Goal: Find specific page/section: Find specific page/section

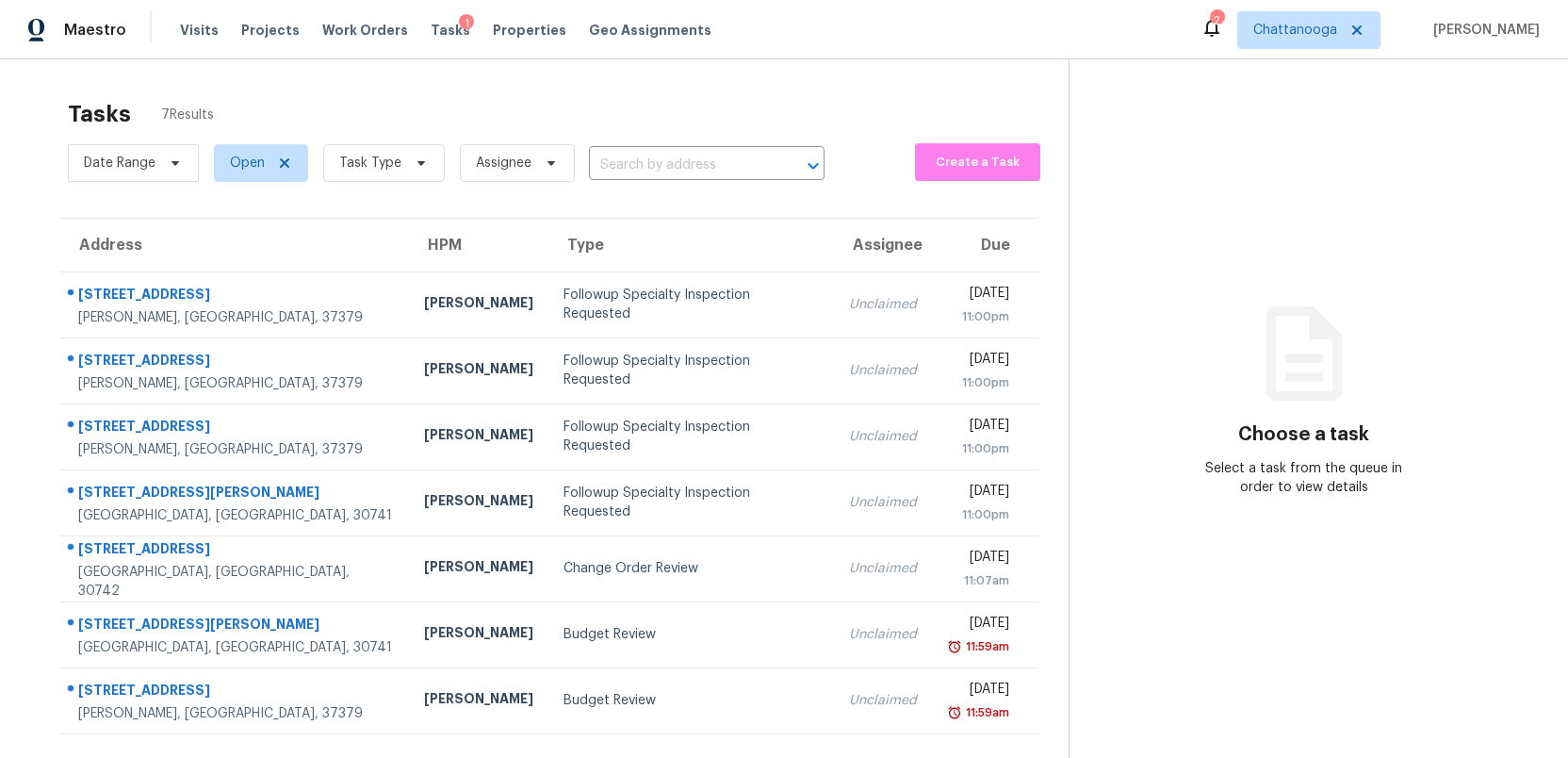
scroll to position [59, 0]
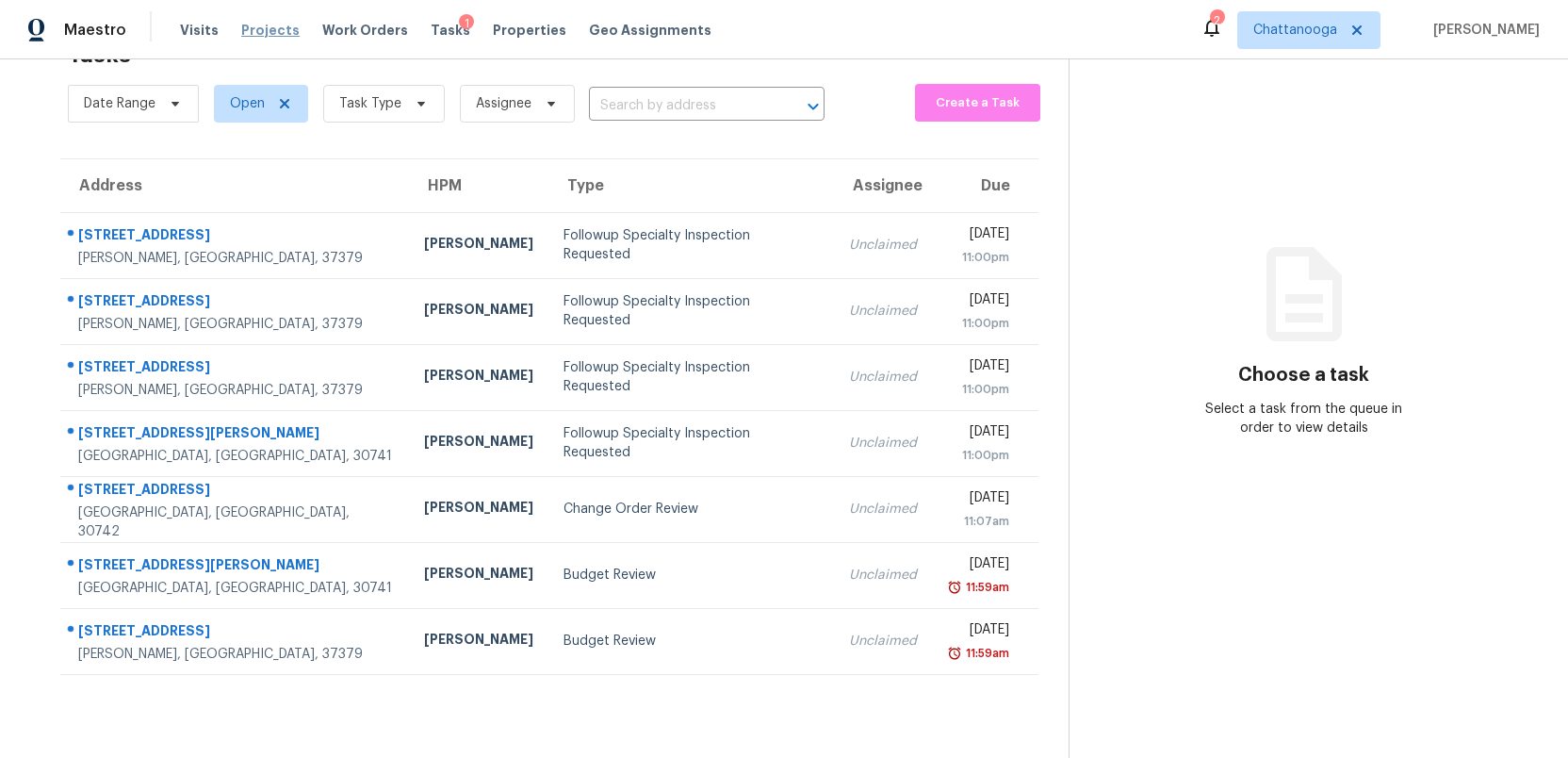
click at [253, 30] on span "Projects" at bounding box center [271, 29] width 59 height 19
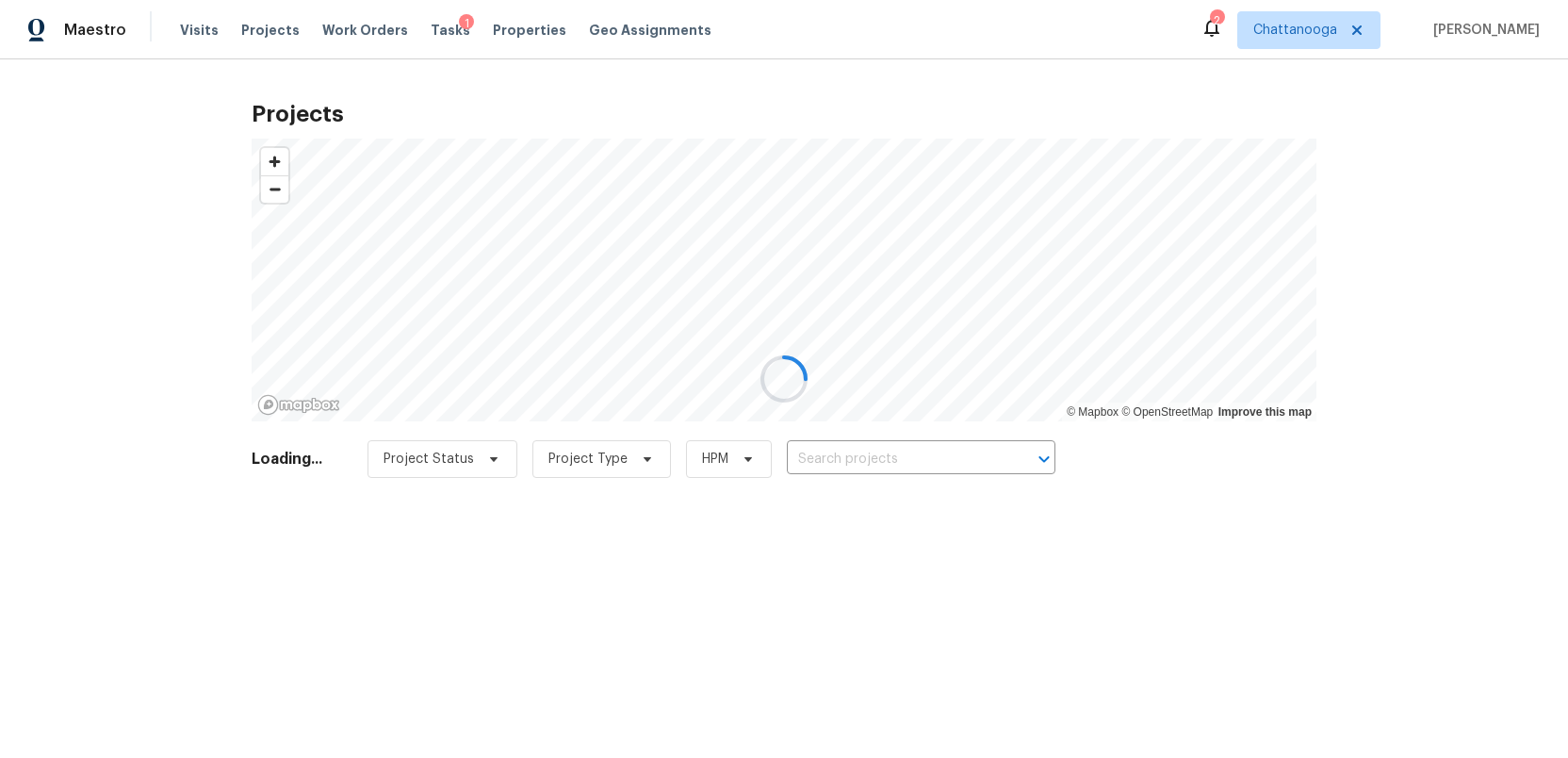
click at [830, 460] on div at bounding box center [784, 379] width 1568 height 758
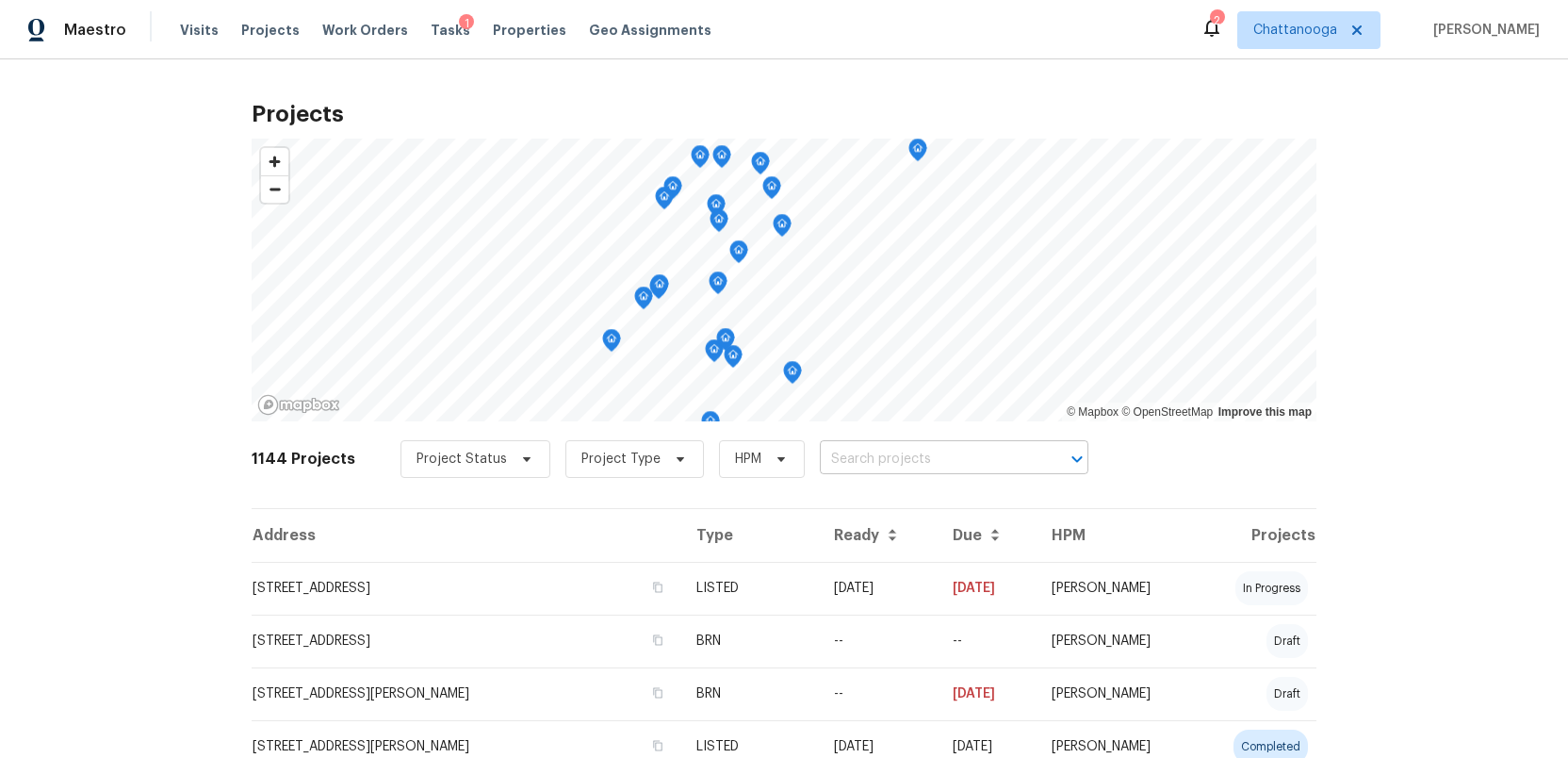
click at [827, 459] on input "text" at bounding box center [927, 460] width 216 height 29
paste input "[STREET_ADDRESS][PERSON_NAME]"
type input "[STREET_ADDRESS][PERSON_NAME]"
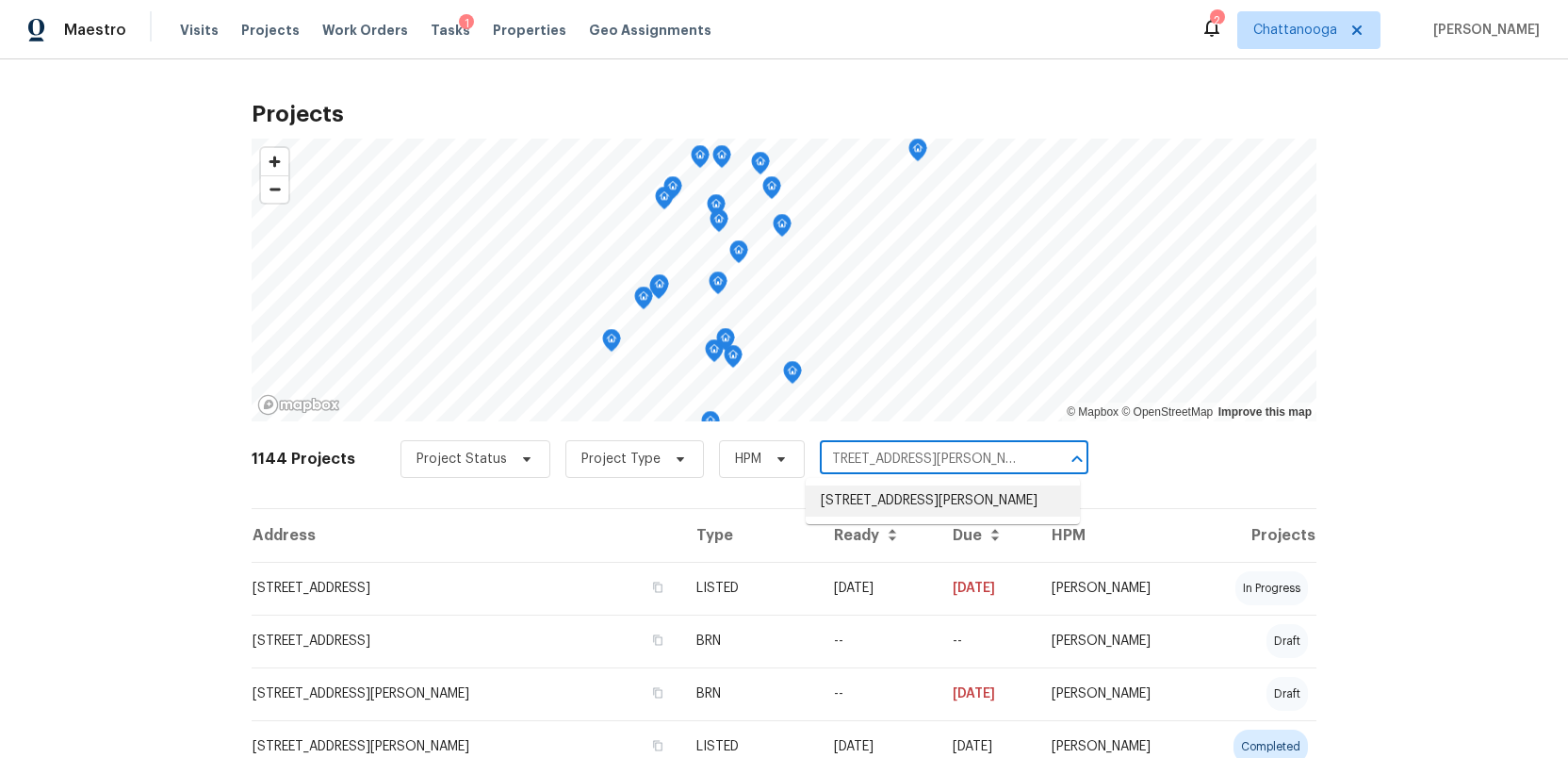
click at [841, 512] on li "[STREET_ADDRESS][PERSON_NAME]" at bounding box center [942, 501] width 274 height 31
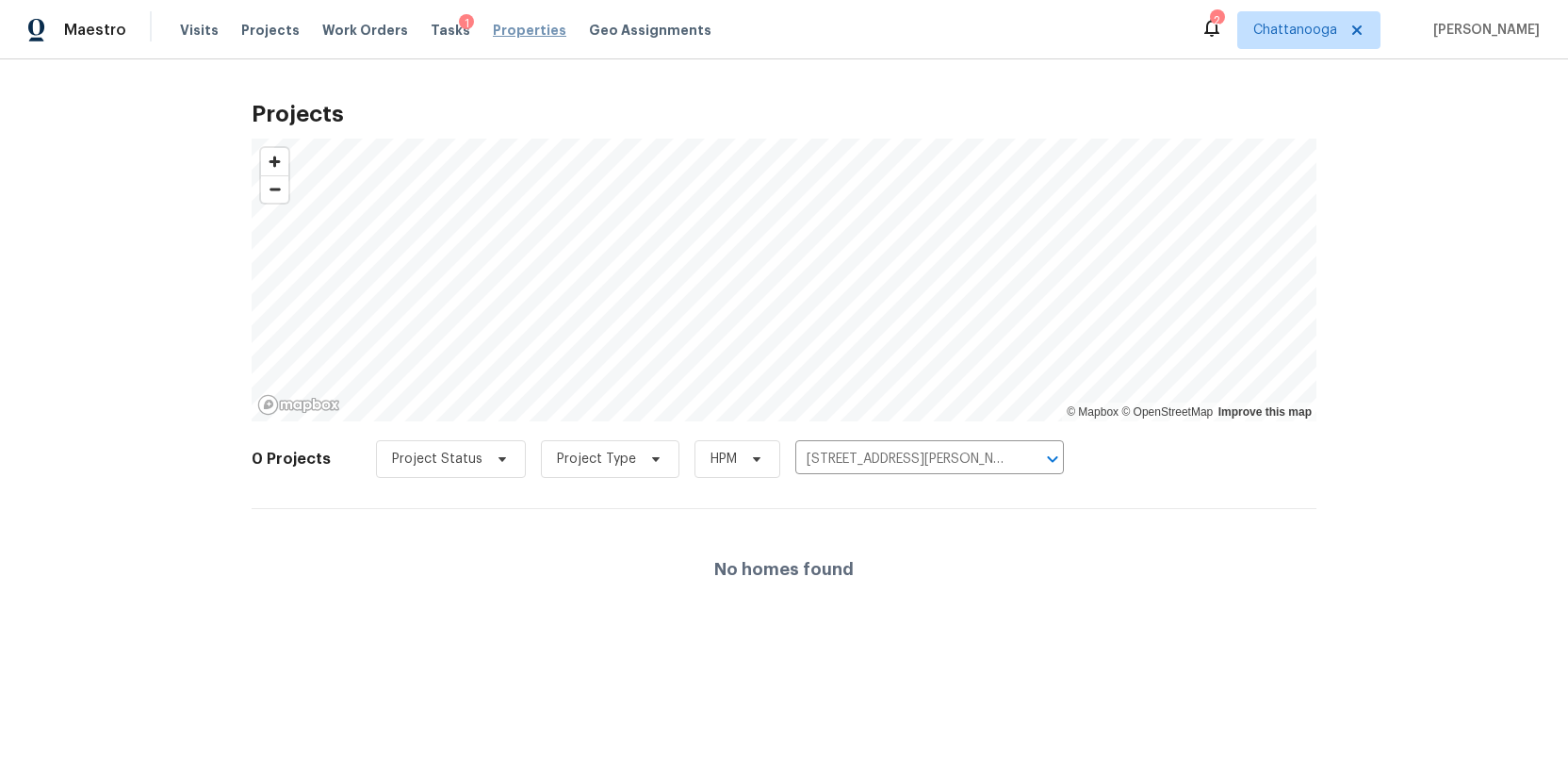
click at [496, 27] on span "Properties" at bounding box center [529, 29] width 74 height 19
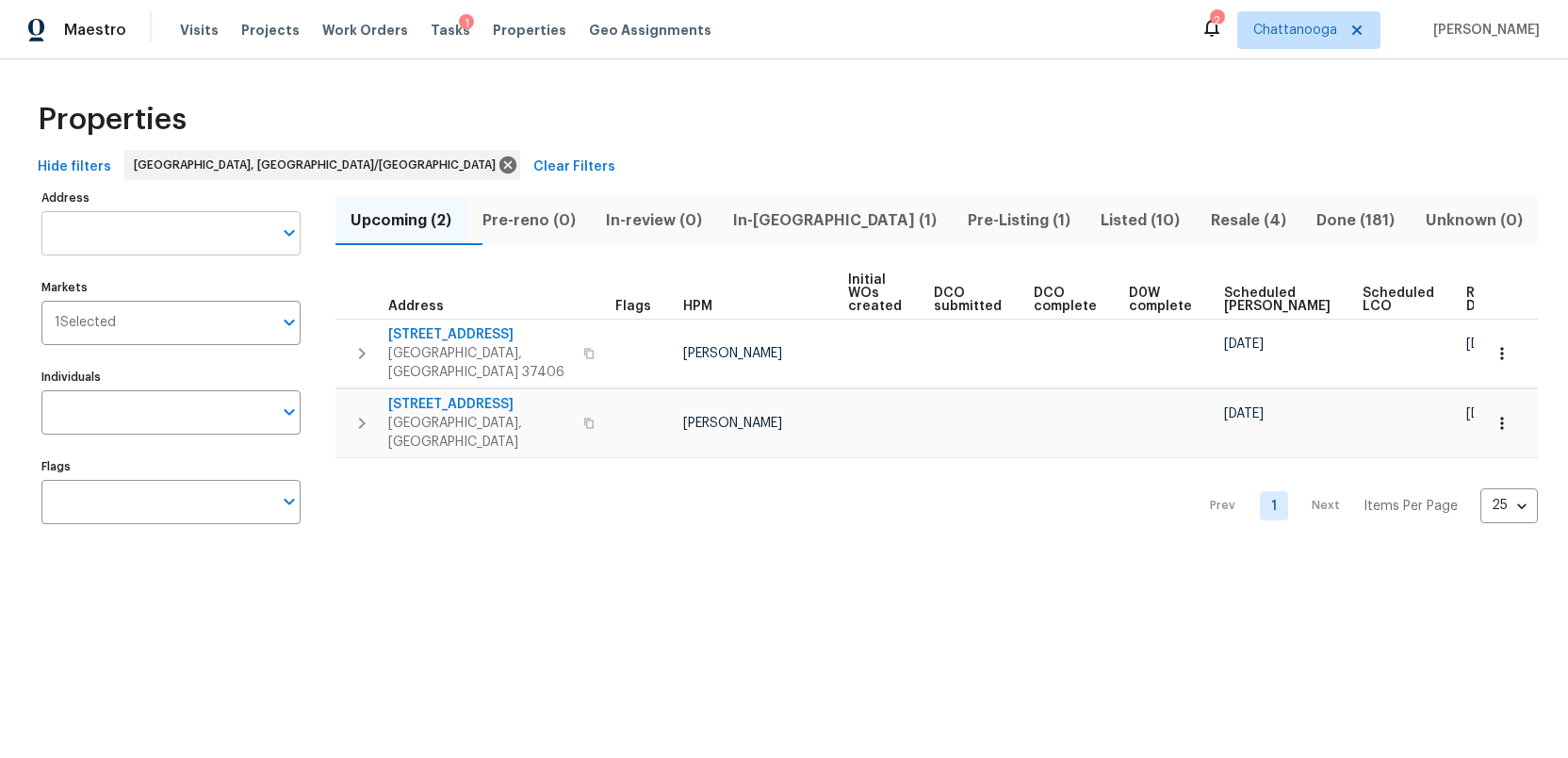
click at [169, 230] on input "Address" at bounding box center [156, 233] width 231 height 44
paste input "[STREET_ADDRESS][PERSON_NAME]"
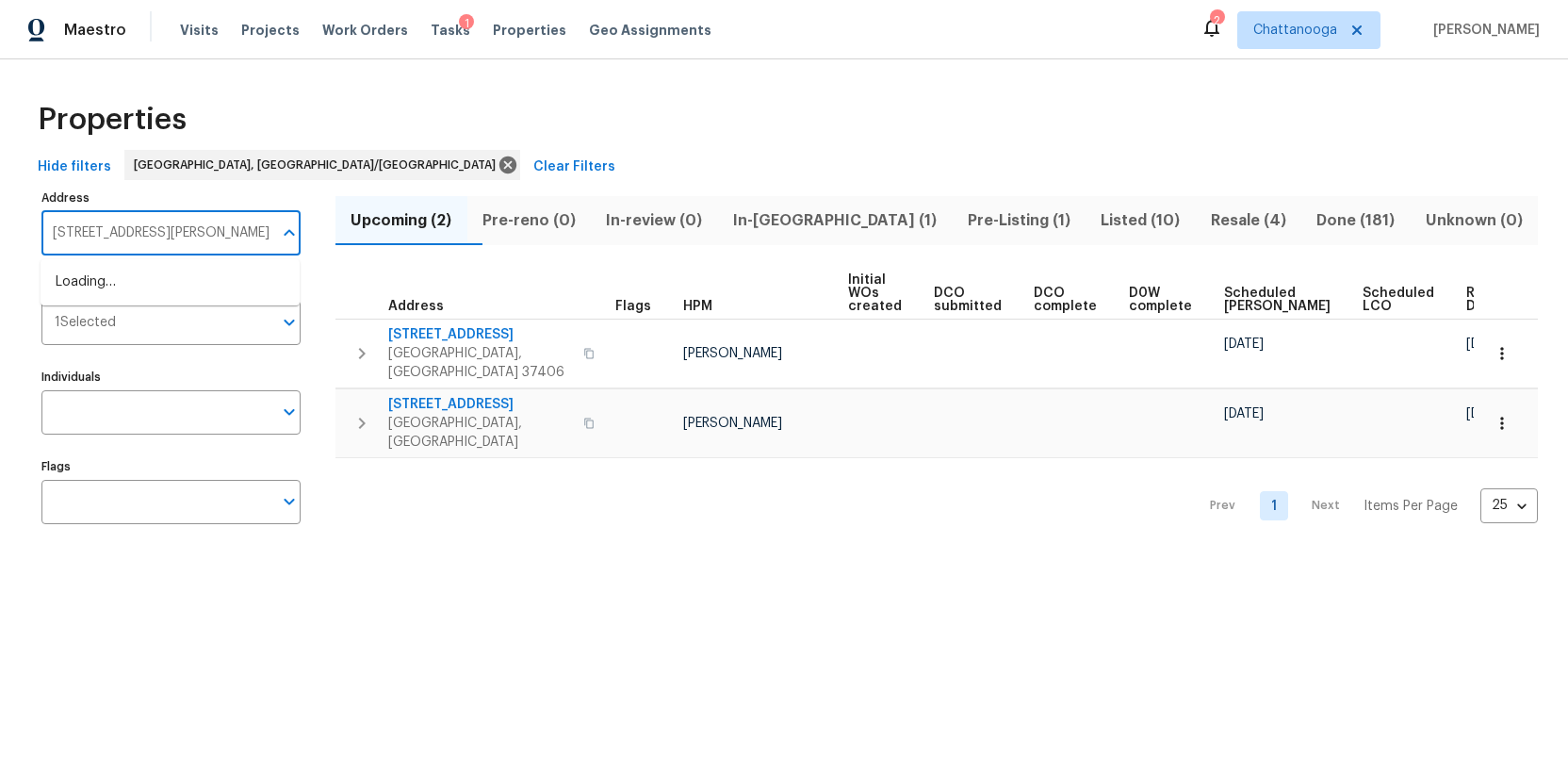
scroll to position [0, 27]
type input "[STREET_ADDRESS][PERSON_NAME]"
click at [401, 489] on div "Prev 1 Next Items Per Page 25 25 ​" at bounding box center [936, 501] width 1202 height 84
click at [192, 36] on span "Visits" at bounding box center [198, 29] width 38 height 19
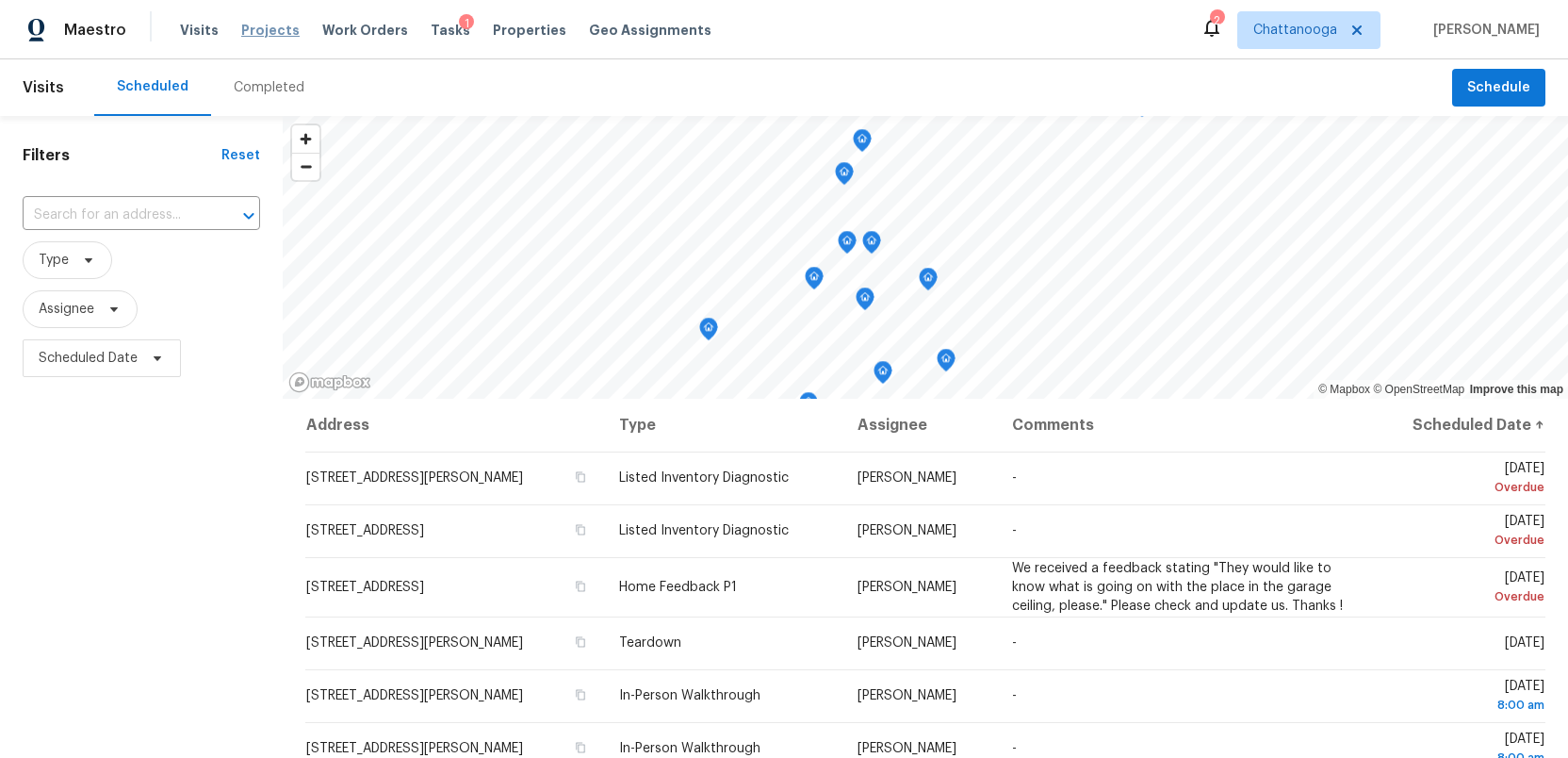
click at [259, 32] on span "Projects" at bounding box center [271, 29] width 59 height 19
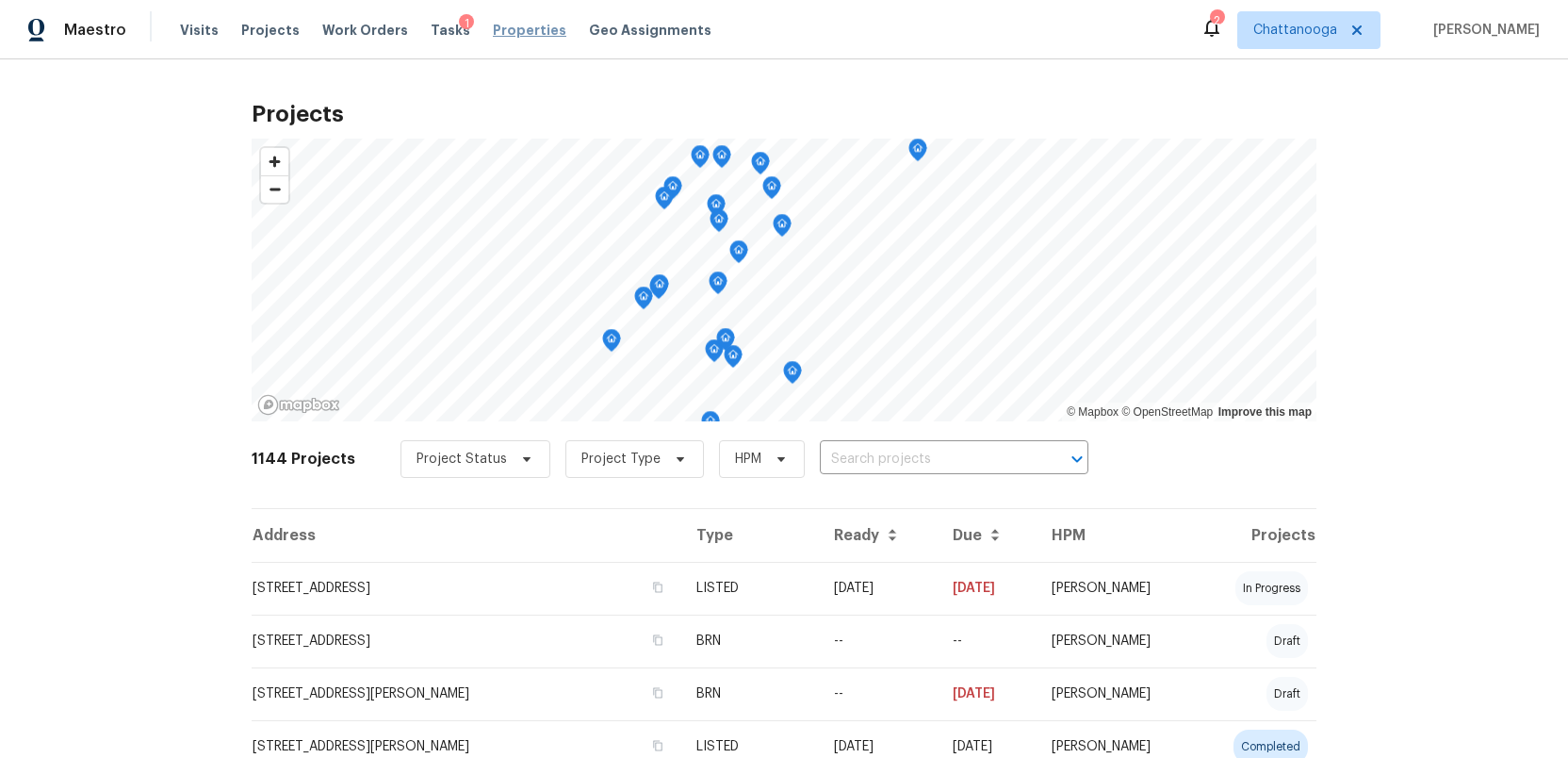
click at [493, 27] on span "Properties" at bounding box center [529, 29] width 74 height 19
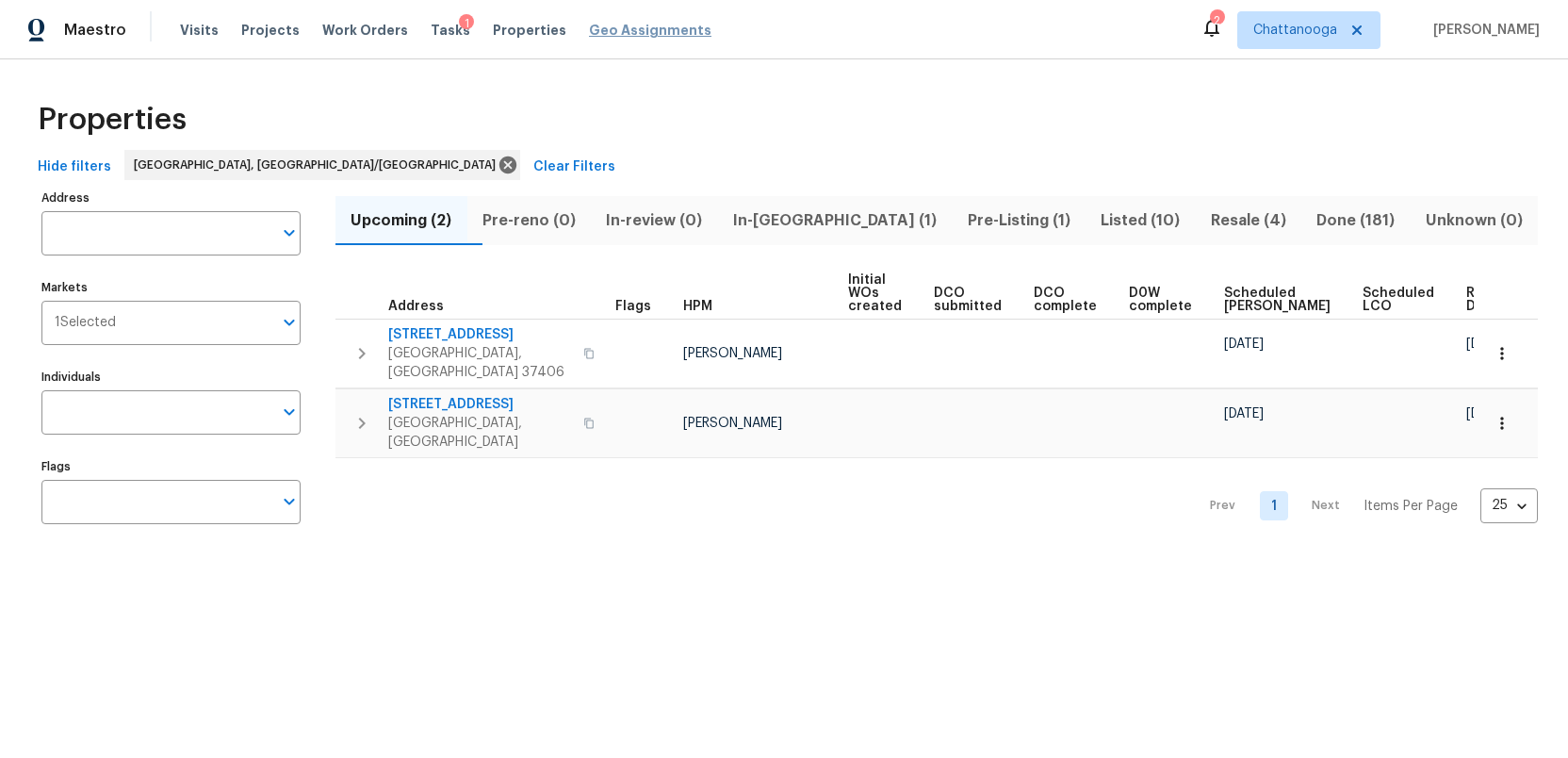
click at [610, 28] on span "Geo Assignments" at bounding box center [650, 29] width 123 height 19
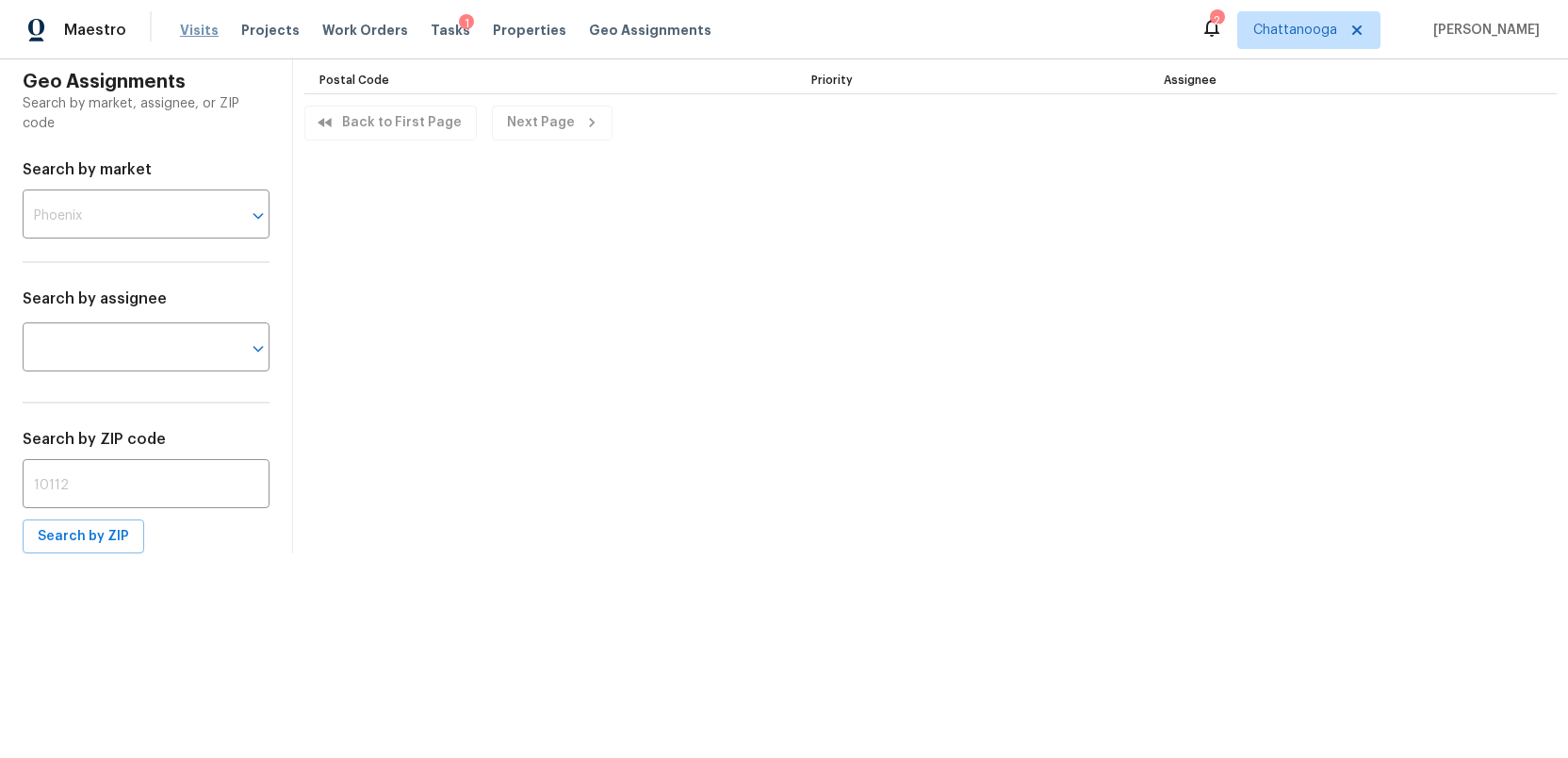
click at [195, 35] on span "Visits" at bounding box center [198, 29] width 38 height 19
